Goal: Navigation & Orientation: Find specific page/section

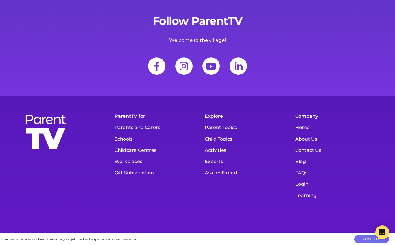
scroll to position [2448, 0]
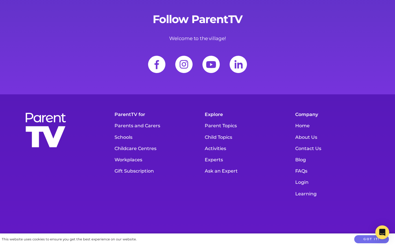
click at [314, 143] on link "About Us" at bounding box center [333, 137] width 82 height 11
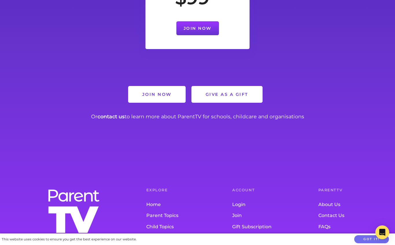
scroll to position [1255, 0]
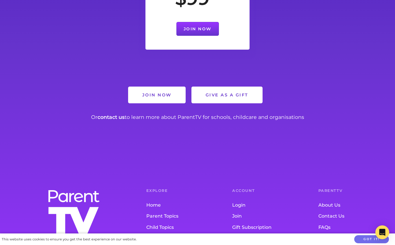
click at [153, 211] on link "Parent Topics" at bounding box center [177, 216] width 63 height 11
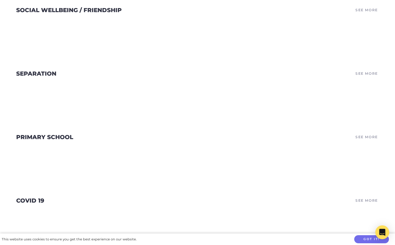
scroll to position [1344, 0]
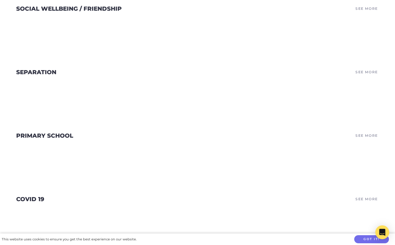
click at [372, 200] on link "See More" at bounding box center [366, 199] width 24 height 8
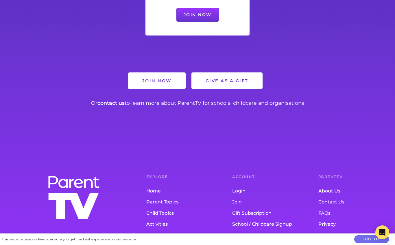
scroll to position [6066, 0]
click at [340, 197] on link "Contact Us" at bounding box center [349, 202] width 63 height 11
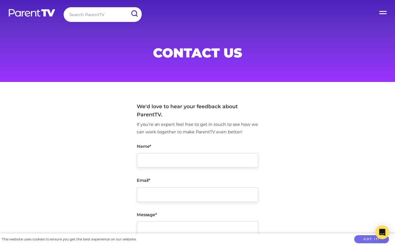
click at [385, 13] on label "Open Menu" at bounding box center [383, 11] width 23 height 23
click at [0, 0] on input "Open Menu" at bounding box center [0, 0] width 0 height 0
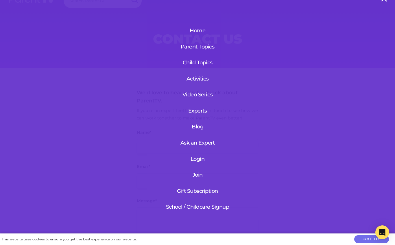
scroll to position [24, 0]
